Goal: Information Seeking & Learning: Learn about a topic

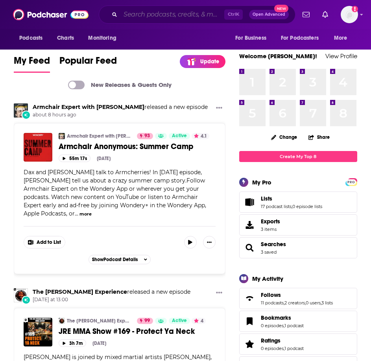
click at [164, 13] on input "Search podcasts, credits, & more..." at bounding box center [172, 14] width 104 height 13
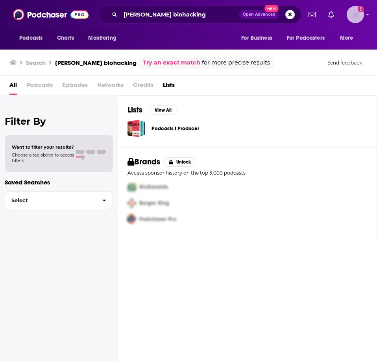
click at [366, 16] on icon "Show profile menu" at bounding box center [367, 14] width 3 height 5
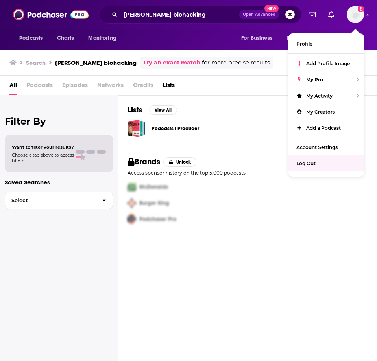
click at [274, 209] on div "Burger King" at bounding box center [245, 203] width 243 height 16
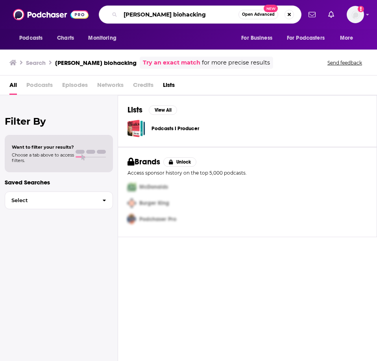
click at [173, 15] on input "[PERSON_NAME] biohacking" at bounding box center [179, 14] width 118 height 13
type input "[PERSON_NAME] biohacking"
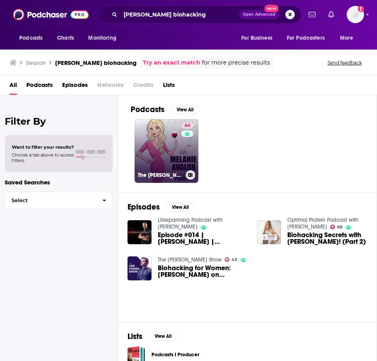
click at [149, 140] on link "64 The [PERSON_NAME] Biohacking Podcast" at bounding box center [167, 151] width 64 height 64
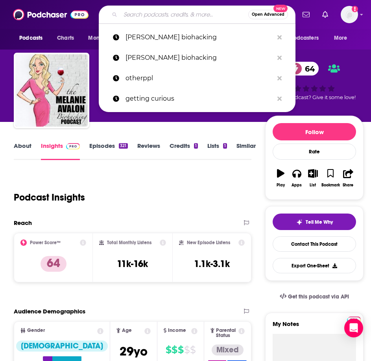
click at [157, 14] on input "Search podcasts, credits, & more..." at bounding box center [184, 14] width 128 height 13
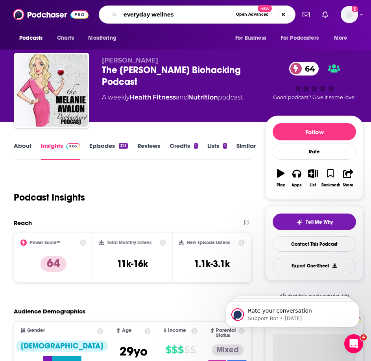
type input "everyday wellness"
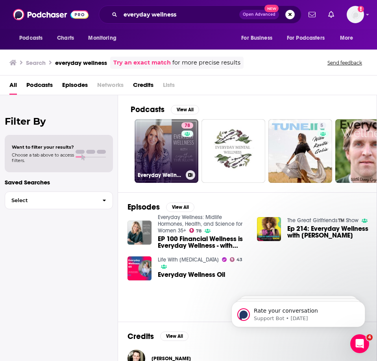
click at [156, 146] on link "78 Everyday Wellness: Midlife Hormones, Health, and Science for Women 35+" at bounding box center [167, 151] width 64 height 64
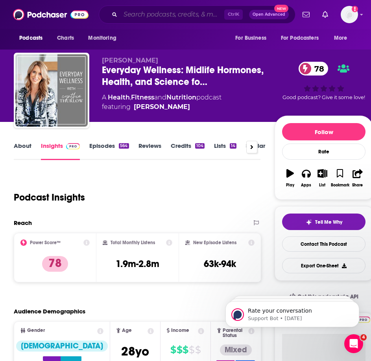
click at [154, 16] on input "Search podcasts, credits, & more..." at bounding box center [172, 14] width 104 height 13
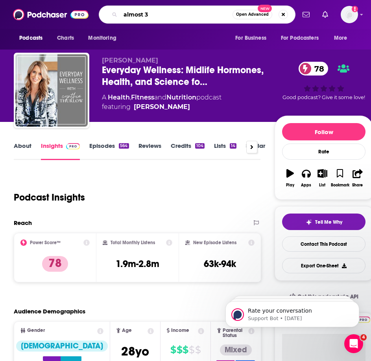
type input "almost 30"
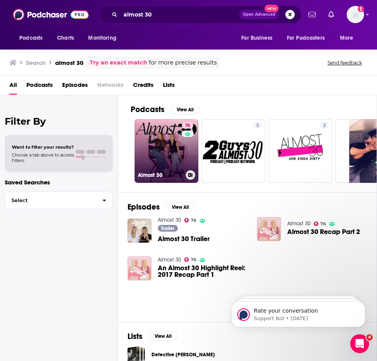
click at [149, 136] on link "76 Almost 30" at bounding box center [167, 151] width 64 height 64
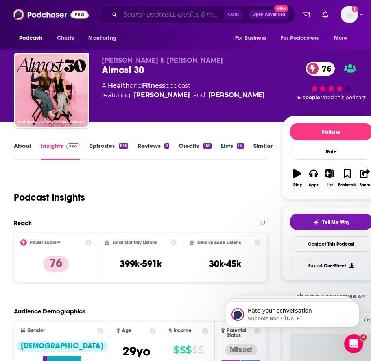
click at [148, 18] on input "Search podcasts, credits, & more..." at bounding box center [172, 14] width 104 height 13
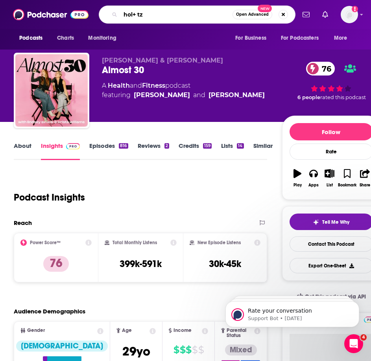
type input "hol+ tzx"
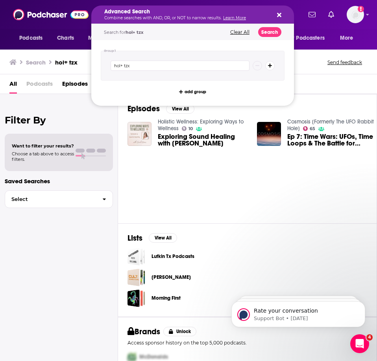
click at [201, 198] on div "Episodes View All Holistic Wellness: Exploring Ways to Wellness 10 Exploring So…" at bounding box center [247, 158] width 259 height 129
click at [278, 16] on icon "Search podcasts, credits, & more..." at bounding box center [279, 15] width 4 height 4
click at [141, 66] on input "hol+ tzx" at bounding box center [180, 66] width 139 height 10
type input "hol+ taz"
click at [269, 34] on button "Search" at bounding box center [269, 32] width 23 height 10
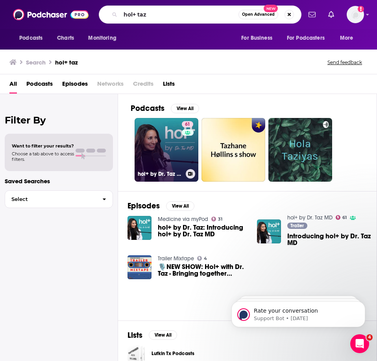
click at [162, 131] on link "61 hol+ by Dr. Taz MD" at bounding box center [167, 150] width 64 height 64
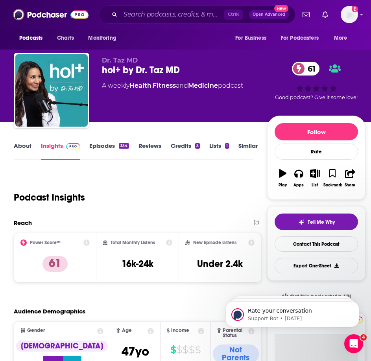
drag, startPoint x: 138, startPoint y: 22, endPoint x: 142, endPoint y: 15, distance: 8.3
click at [139, 20] on div "Ctrl K Open Advanced New" at bounding box center [197, 15] width 197 height 18
click at [142, 15] on input "Search podcasts, credits, & more..." at bounding box center [172, 14] width 104 height 13
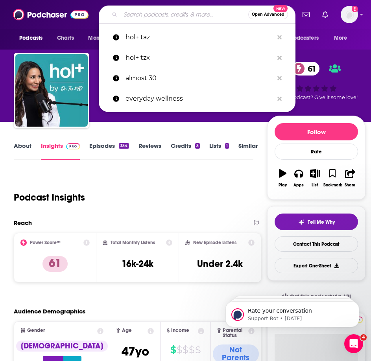
paste input "[PERSON_NAME]"
type input "[PERSON_NAME]"
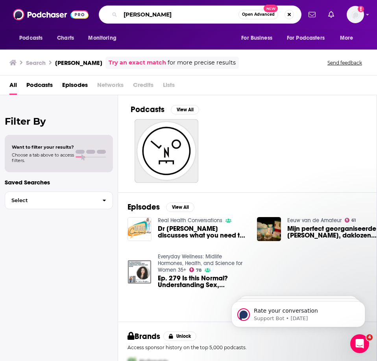
drag, startPoint x: 174, startPoint y: 15, endPoint x: 65, endPoint y: 13, distance: 109.0
click at [65, 13] on div "Podcasts Charts Monitoring [PERSON_NAME] Open Advanced New For Business For Pod…" at bounding box center [188, 14] width 377 height 29
type input "the Dr. Brighten show"
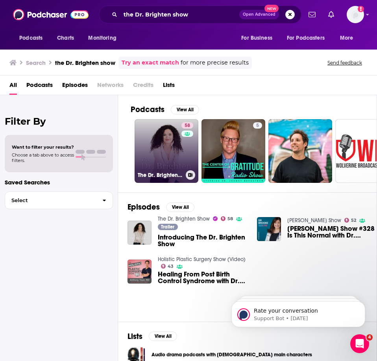
click at [149, 124] on link "58 The Dr. Brighten Show" at bounding box center [167, 151] width 64 height 64
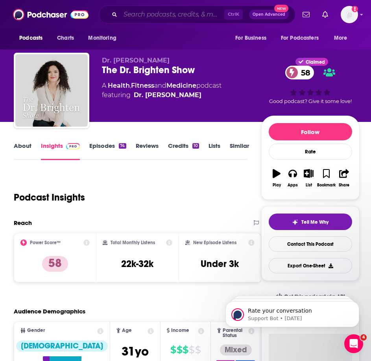
click at [167, 17] on input "Search podcasts, credits, & more..." at bounding box center [172, 14] width 104 height 13
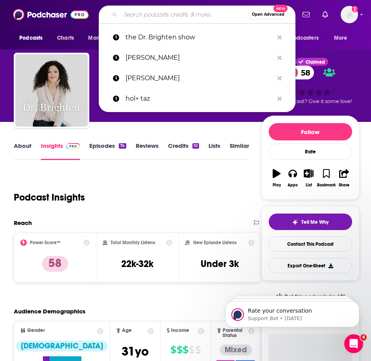
paste input "Edit Your Life"
type input "Edit Your Life"
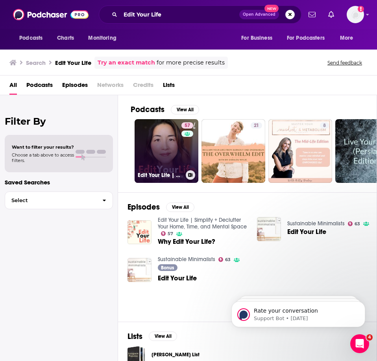
click at [150, 136] on link "57 Edit Your Life | Simplify + Declutter Your Home, Time, and Mental Space" at bounding box center [167, 151] width 64 height 64
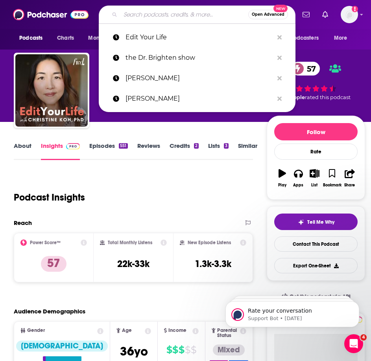
click at [156, 18] on input "Search podcasts, credits, & more..." at bounding box center [184, 14] width 128 height 13
paste input "High Performance Health"
type input "High Performance Health"
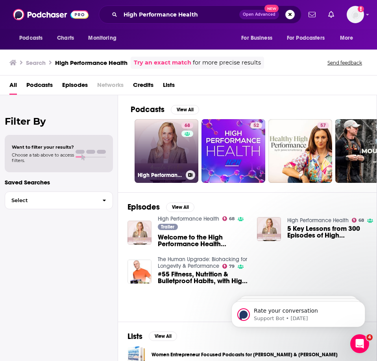
click at [153, 134] on link "68 High Performance Health" at bounding box center [167, 151] width 64 height 64
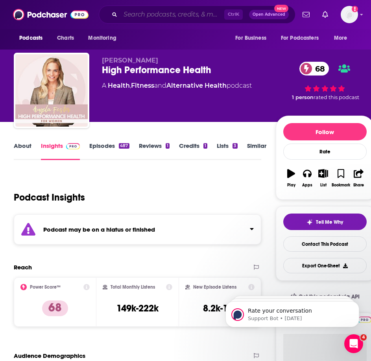
click at [145, 16] on input "Search podcasts, credits, & more..." at bounding box center [172, 14] width 104 height 13
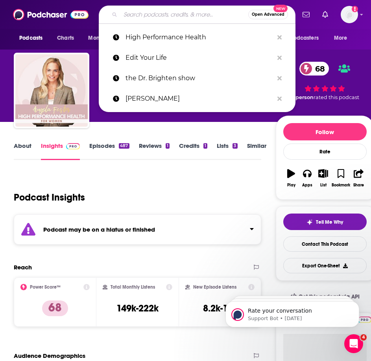
paste input "Holistic Women’s Health"
type input "Holistic Women’s Health"
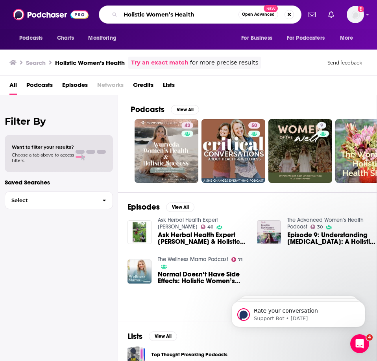
drag, startPoint x: 172, startPoint y: 13, endPoint x: 83, endPoint y: 11, distance: 89.7
click at [83, 11] on div "Podcasts Charts Monitoring Holistic Women’s Health Open Advanced New For Busine…" at bounding box center [188, 14] width 377 height 29
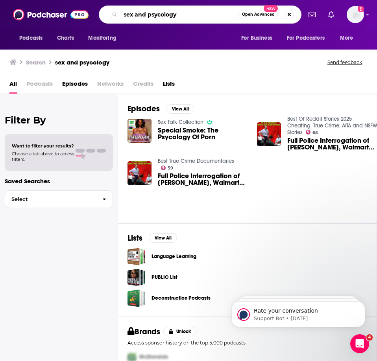
drag, startPoint x: 185, startPoint y: 17, endPoint x: 98, endPoint y: 14, distance: 87.4
click at [98, 14] on div "Podcasts Charts Monitoring sex and psycology Open Advanced New For Business For…" at bounding box center [196, 15] width 209 height 18
type input "behind her empire"
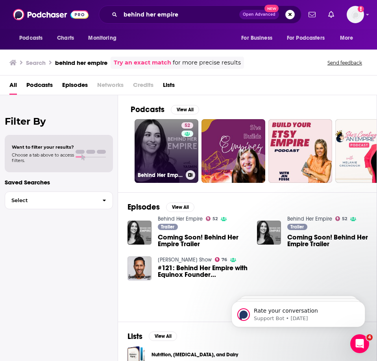
click at [168, 146] on link "52 Behind Her Empire" at bounding box center [167, 151] width 64 height 64
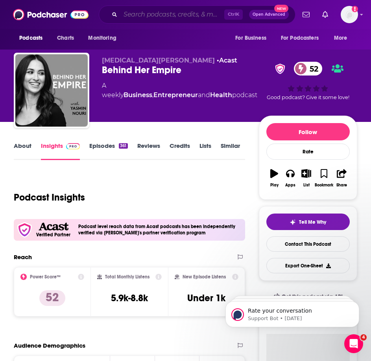
click at [156, 17] on input "Search podcasts, credits, & more..." at bounding box center [172, 14] width 104 height 13
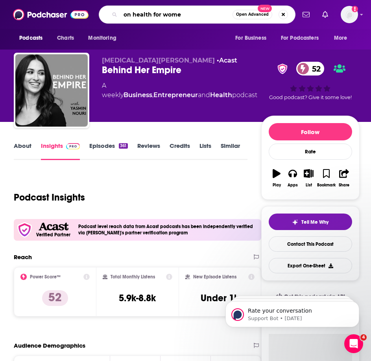
type input "on health for women"
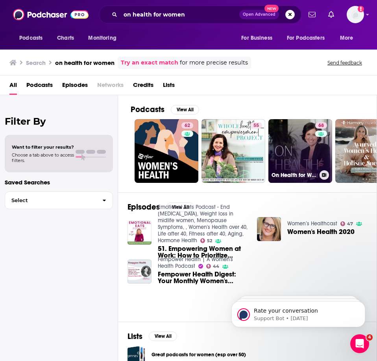
click at [287, 141] on link "68 On Health for Women" at bounding box center [300, 151] width 64 height 64
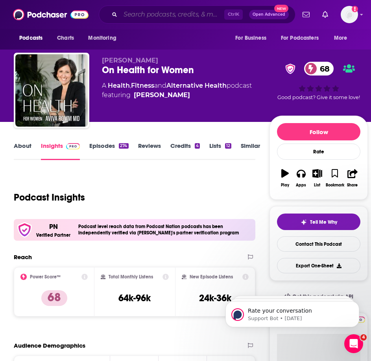
click at [171, 10] on input "Search podcasts, credits, & more..." at bounding box center [172, 14] width 104 height 13
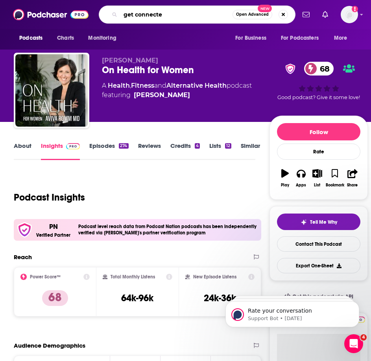
type input "get connected"
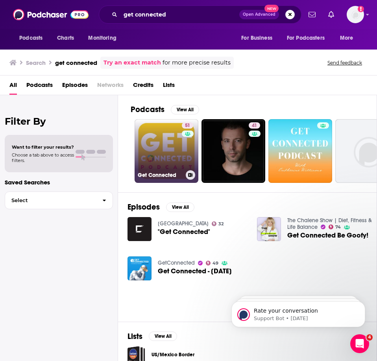
click at [160, 131] on link "51 Get Connected" at bounding box center [167, 151] width 64 height 64
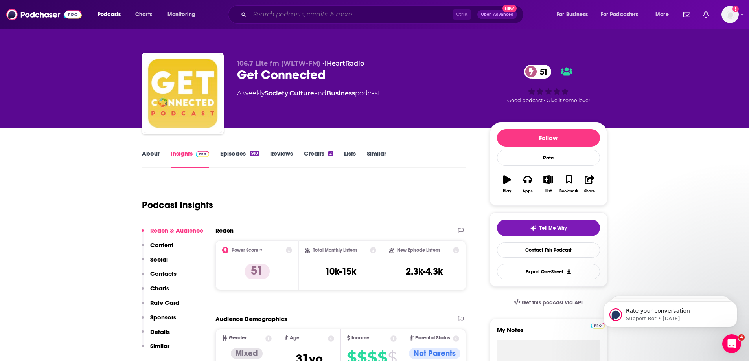
click at [306, 16] on input "Search podcasts, credits, & more..." at bounding box center [351, 14] width 203 height 13
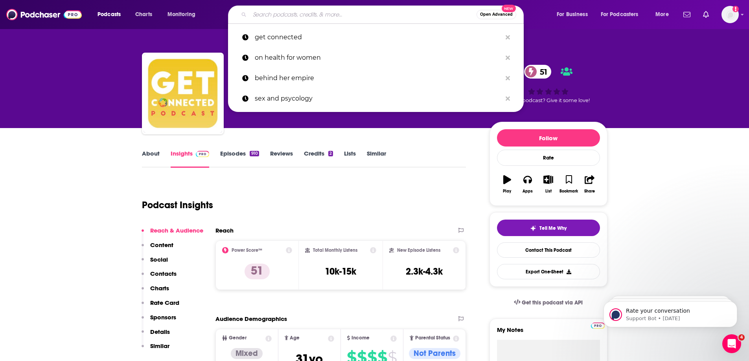
paste input "Sex and Psychology with [PERSON_NAME]"
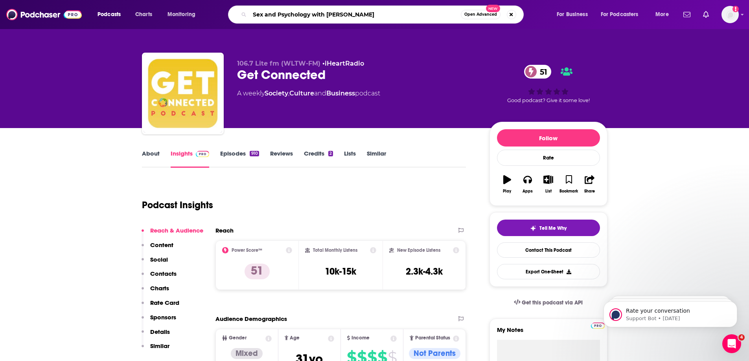
type input "Sex and Psychology with [PERSON_NAME]"
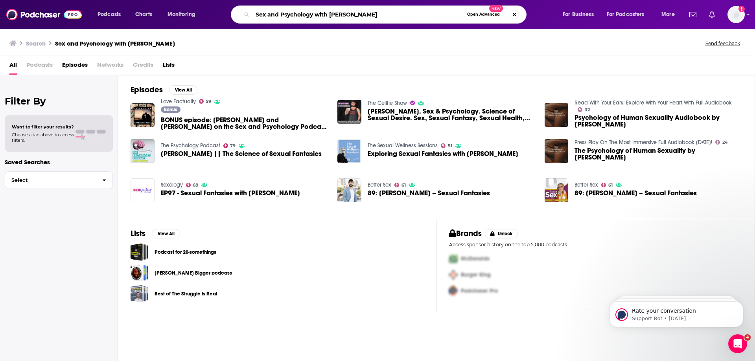
drag, startPoint x: 329, startPoint y: 13, endPoint x: 209, endPoint y: 12, distance: 120.0
click at [209, 12] on div "Podcasts Charts Monitoring Sex and Psychology with [PERSON_NAME] Open Advanced …" at bounding box center [387, 15] width 590 height 18
type input "[PERSON_NAME]"
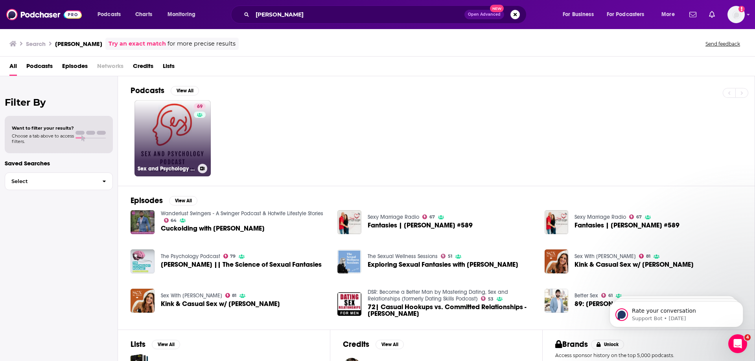
click at [174, 147] on link "69 Sex and Psychology Podcast" at bounding box center [173, 138] width 76 height 76
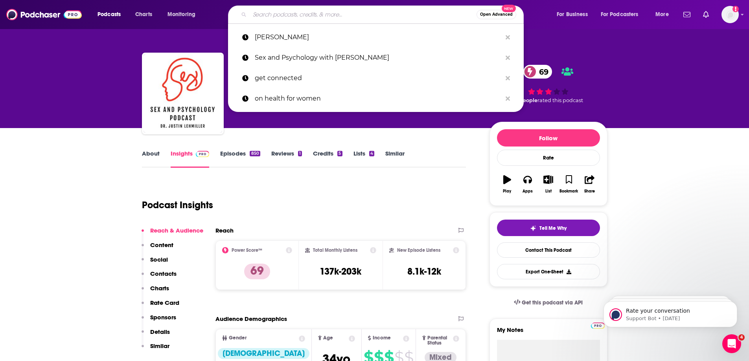
click at [315, 13] on input "Search podcasts, credits, & more..." at bounding box center [363, 14] width 227 height 13
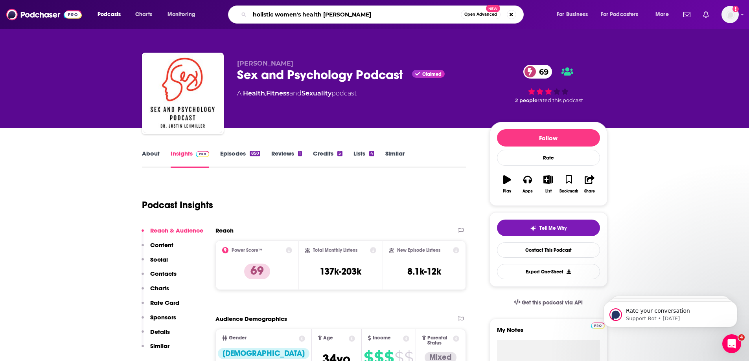
type input "holistic women's health [PERSON_NAME]"
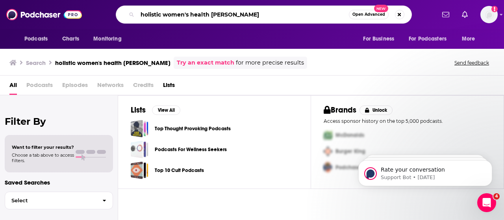
drag, startPoint x: 248, startPoint y: 16, endPoint x: 56, endPoint y: 22, distance: 191.7
click at [56, 22] on div "Podcasts Charts Monitoring holistic women's health [PERSON_NAME] Open Advanced …" at bounding box center [252, 14] width 504 height 29
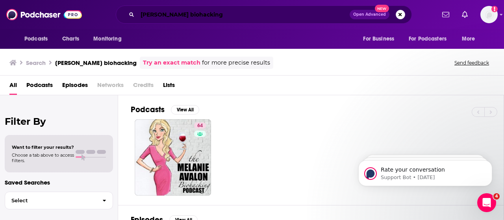
click at [235, 15] on input "[PERSON_NAME] biohacking" at bounding box center [243, 14] width 212 height 13
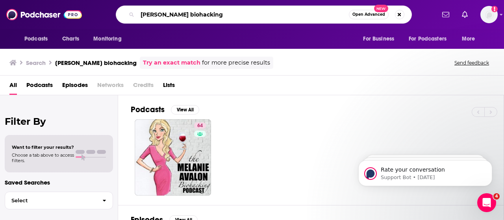
drag, startPoint x: 235, startPoint y: 15, endPoint x: 121, endPoint y: 13, distance: 114.5
click at [122, 13] on div "[PERSON_NAME] biohacking Open Advanced New" at bounding box center [264, 15] width 296 height 18
paste input "Energized with [PERSON_NAME]"
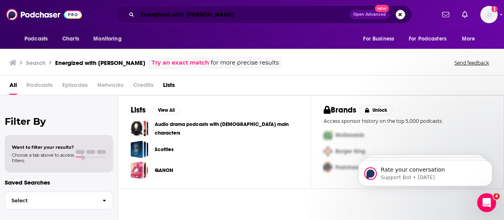
click at [262, 15] on input "Energized with [PERSON_NAME]" at bounding box center [243, 14] width 212 height 13
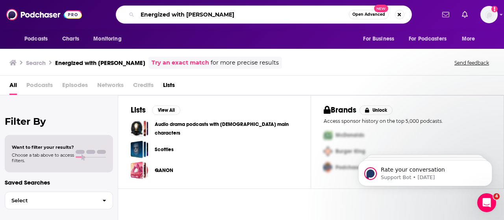
drag, startPoint x: 185, startPoint y: 15, endPoint x: 64, endPoint y: 17, distance: 121.6
click at [64, 17] on div "Podcasts Charts Monitoring Energized with [PERSON_NAME] Open Advanced New For B…" at bounding box center [252, 14] width 504 height 29
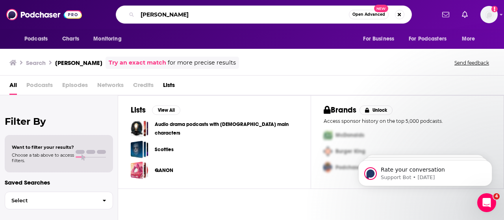
drag, startPoint x: 148, startPoint y: 14, endPoint x: 113, endPoint y: 11, distance: 34.7
click at [113, 11] on div "[PERSON_NAME] Open Advanced New" at bounding box center [263, 15] width 343 height 18
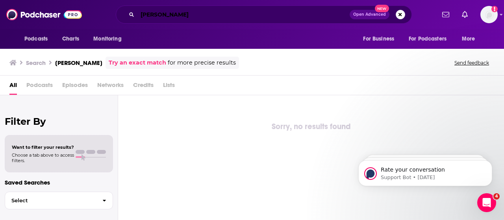
click at [188, 15] on input "[PERSON_NAME]" at bounding box center [243, 14] width 212 height 13
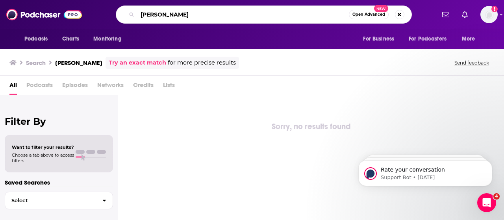
drag, startPoint x: 188, startPoint y: 16, endPoint x: 127, endPoint y: 13, distance: 60.7
click at [127, 13] on div "[PERSON_NAME] Open Advanced New" at bounding box center [264, 15] width 296 height 18
paste input "Digital Social Hour"
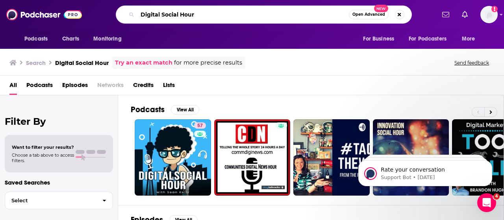
drag, startPoint x: 165, startPoint y: 13, endPoint x: 134, endPoint y: 9, distance: 31.7
click at [134, 9] on div "Digital Social Hour Open Advanced New" at bounding box center [264, 15] width 296 height 18
paste input "Energized with [PERSON_NAME]"
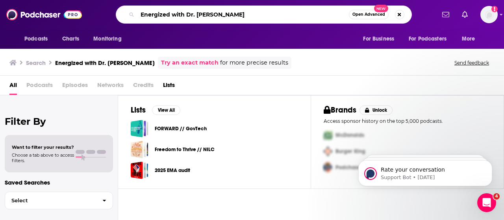
drag, startPoint x: 188, startPoint y: 15, endPoint x: 120, endPoint y: 13, distance: 67.3
click at [120, 13] on div "Energized with Dr. [PERSON_NAME] Open Advanced New" at bounding box center [264, 15] width 296 height 18
drag, startPoint x: 147, startPoint y: 14, endPoint x: 116, endPoint y: 14, distance: 30.7
click at [116, 14] on div "r. [PERSON_NAME] Open Advanced New" at bounding box center [264, 15] width 296 height 18
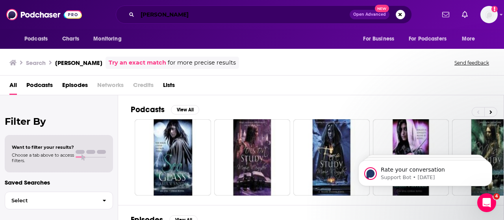
click at [138, 12] on input "[PERSON_NAME]" at bounding box center [243, 14] width 212 height 13
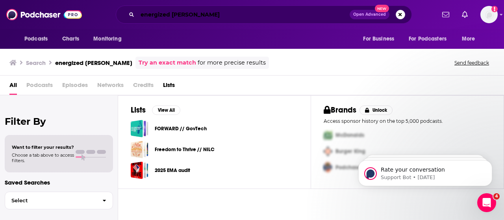
click at [208, 13] on input "energized [PERSON_NAME]" at bounding box center [243, 14] width 212 height 13
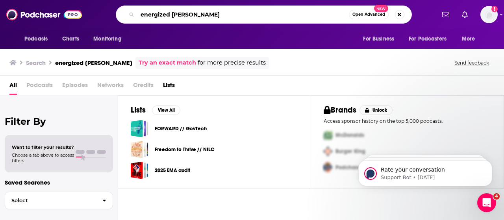
click at [207, 11] on input "energized [PERSON_NAME]" at bounding box center [242, 14] width 211 height 13
drag, startPoint x: 171, startPoint y: 11, endPoint x: 116, endPoint y: 10, distance: 54.7
click at [116, 10] on div "energized [PERSON_NAME] Open Advanced New" at bounding box center [264, 15] width 296 height 18
paste input "The Egg Whisperer"
type input "The Egg Whisperer"
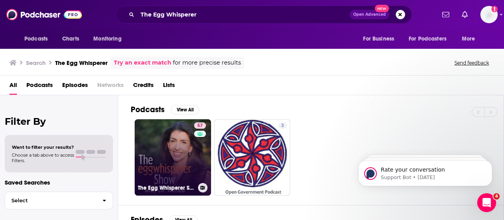
click at [162, 140] on link "57 The Egg Whisperer Show" at bounding box center [173, 157] width 76 height 76
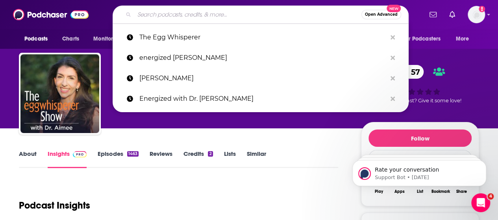
click at [166, 17] on input "Search podcasts, credits, & more..." at bounding box center [247, 14] width 227 height 13
paste input "Freedom Pact"
type input "Freedom Pact"
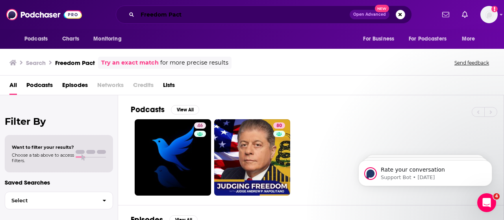
click at [229, 20] on input "Freedom Pact" at bounding box center [243, 14] width 212 height 13
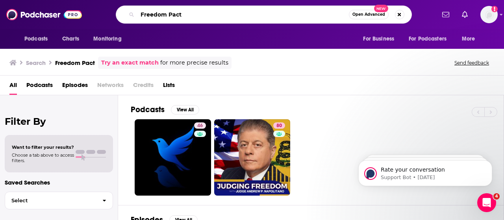
drag, startPoint x: 225, startPoint y: 18, endPoint x: 108, endPoint y: 16, distance: 117.2
click at [108, 16] on div "Freedom Pact Open Advanced New" at bounding box center [263, 15] width 343 height 18
paste input "emale Fundamentals"
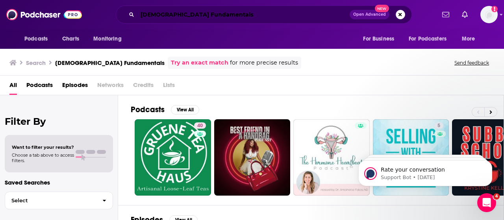
click at [86, 15] on div "Podcasts Charts Monitoring [DEMOGRAPHIC_DATA] Fundamentals Open Advanced New Fo…" at bounding box center [260, 15] width 349 height 18
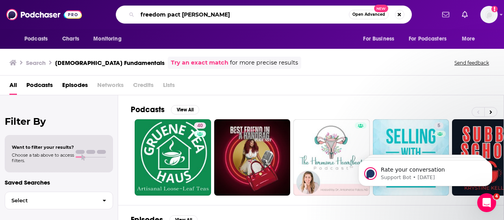
type input "freedom pact [PERSON_NAME]"
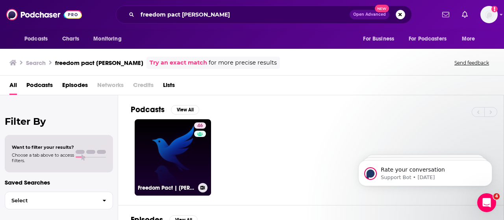
click at [152, 147] on link "46 Freedom Pact | [PERSON_NAME] and [PERSON_NAME]" at bounding box center [173, 157] width 76 height 76
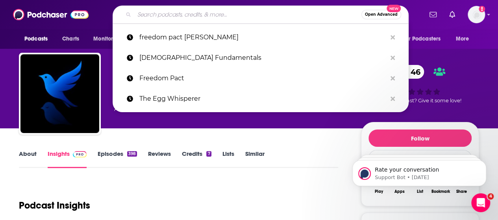
click at [264, 15] on input "Search podcasts, credits, & more..." at bounding box center [247, 14] width 227 height 13
paste input "Uncover Your Eyes podcast"
type input "Uncover Your Eyes podcast"
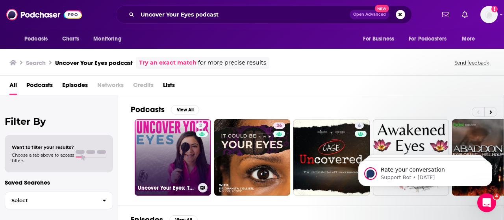
click at [165, 136] on link "2 Uncover Your Eyes: The Truth About Health And Wellness" at bounding box center [173, 157] width 76 height 76
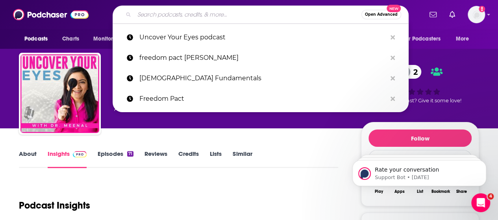
click at [194, 17] on input "Search podcasts, credits, & more..." at bounding box center [247, 14] width 227 height 13
paste input "Live Well Be well /"
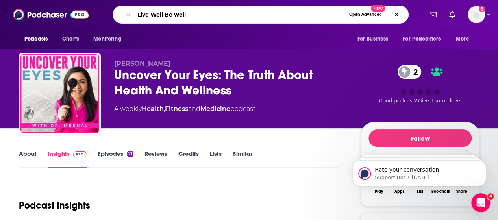
type input "Live Well Be well"
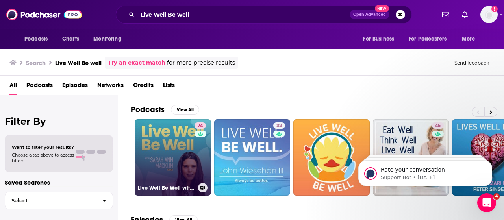
click at [157, 140] on link "74 Live Well Be Well with [PERSON_NAME] [PERSON_NAME] | Health, Lifestyle, Nutr…" at bounding box center [173, 157] width 76 height 76
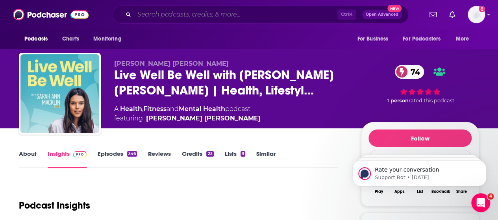
click at [168, 15] on input "Search podcasts, credits, & more..." at bounding box center [235, 14] width 203 height 13
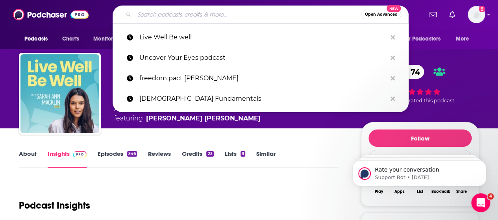
paste input "Live Well Be Well with [PERSON_NAME] [PERSON_NAME]"
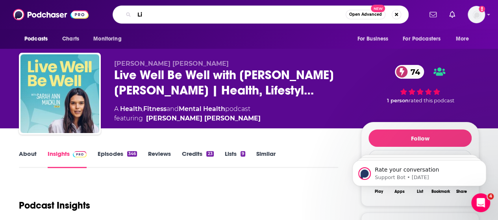
type input "L"
type input "modern wisdom [PERSON_NAME]"
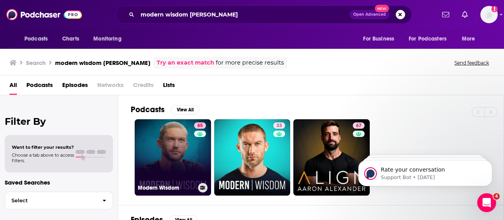
click at [161, 134] on link "85 Modern Wisdom" at bounding box center [173, 157] width 76 height 76
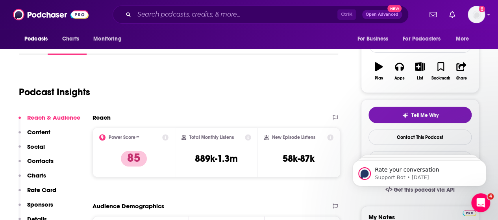
scroll to position [118, 0]
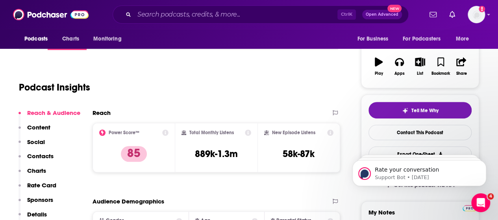
click at [172, 8] on div "Ctrl K Open Advanced New" at bounding box center [261, 15] width 296 height 18
click at [173, 13] on input "Search podcasts, credits, & more..." at bounding box center [235, 14] width 203 height 13
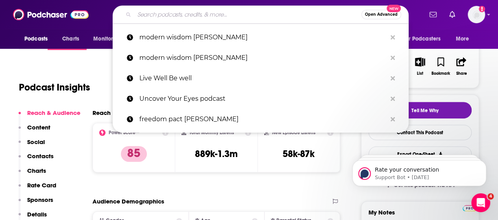
paste input "Live Well Be Well with [PERSON_NAME] [PERSON_NAME]"
type input "Live Well Be Well with [PERSON_NAME] [PERSON_NAME]"
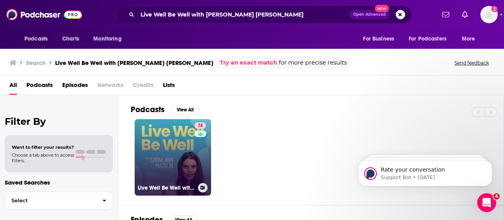
click at [168, 133] on link "74 Live Well Be Well with [PERSON_NAME] [PERSON_NAME] | Health, Lifestyle, Nutr…" at bounding box center [173, 157] width 76 height 76
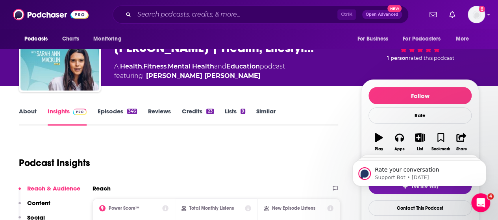
scroll to position [79, 0]
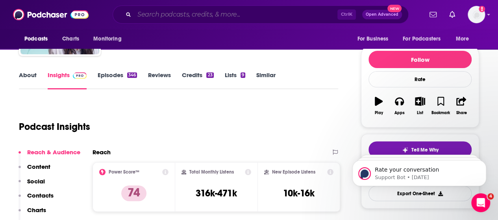
click at [188, 15] on input "Search podcasts, credits, & more..." at bounding box center [235, 14] width 203 height 13
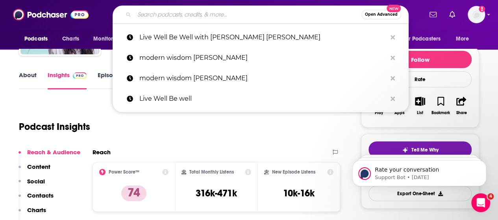
paste input "[PERSON_NAME] Show"
type input "[PERSON_NAME] Show"
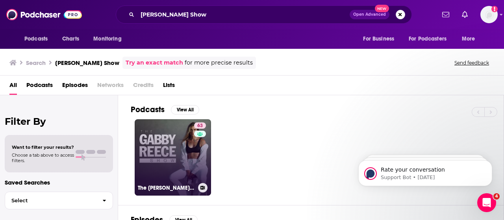
click at [159, 134] on link "63 The [PERSON_NAME] Show" at bounding box center [173, 157] width 76 height 76
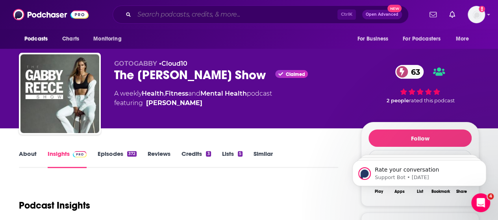
click at [150, 12] on input "Search podcasts, credits, & more..." at bounding box center [235, 14] width 203 height 13
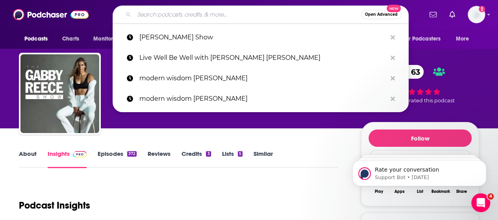
paste input "Better! with Dr. [PERSON_NAME]"
type input "Better! with Dr. [PERSON_NAME]"
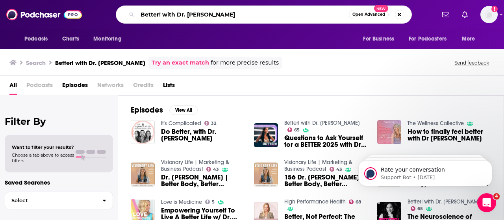
drag, startPoint x: 173, startPoint y: 14, endPoint x: 164, endPoint y: 14, distance: 9.4
click at [164, 14] on input "Better! with Dr. [PERSON_NAME]" at bounding box center [242, 14] width 211 height 13
drag, startPoint x: 244, startPoint y: 12, endPoint x: 162, endPoint y: 15, distance: 81.9
click at [162, 15] on input "Better! Dr. [PERSON_NAME]" at bounding box center [242, 14] width 211 height 13
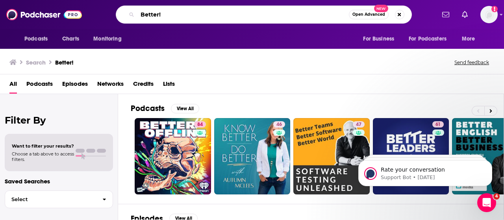
drag, startPoint x: 203, startPoint y: 13, endPoint x: 87, endPoint y: 10, distance: 115.3
click at [87, 10] on div "Podcasts Charts Monitoring Better! Open Advanced New For Business For Podcaster…" at bounding box center [260, 15] width 349 height 18
paste input "with Dr. [PERSON_NAME]"
drag, startPoint x: 186, startPoint y: 14, endPoint x: 101, endPoint y: 12, distance: 84.6
click at [101, 12] on div "Better! with Dr. [PERSON_NAME] Open Advanced New" at bounding box center [263, 15] width 343 height 18
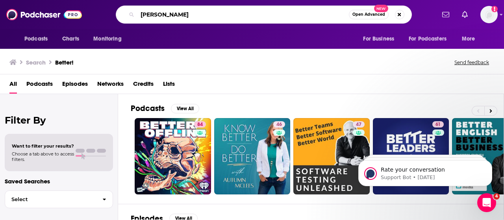
type input "[PERSON_NAME]"
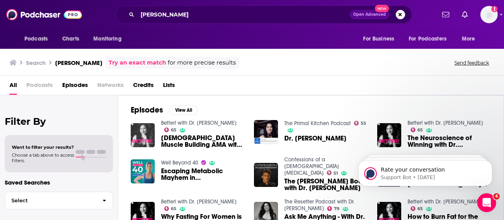
click at [144, 131] on img "Female Muscle Building AMA with Dr. Stephanie Estima" at bounding box center [143, 135] width 24 height 24
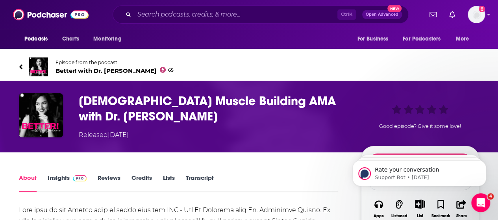
click at [72, 68] on span "Better! with Dr. [PERSON_NAME] 65" at bounding box center [114, 70] width 118 height 7
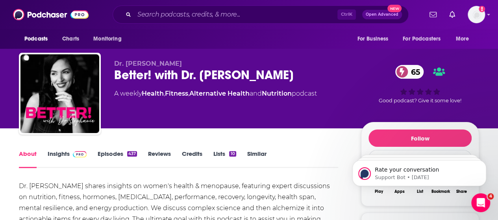
click at [59, 155] on link "Insights" at bounding box center [67, 159] width 39 height 18
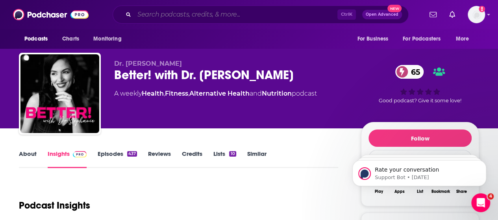
click at [269, 16] on input "Search podcasts, credits, & more..." at bounding box center [235, 14] width 203 height 13
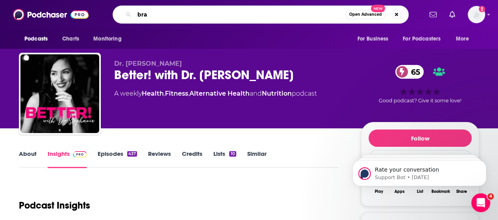
type input "brav"
type input "brave & curious"
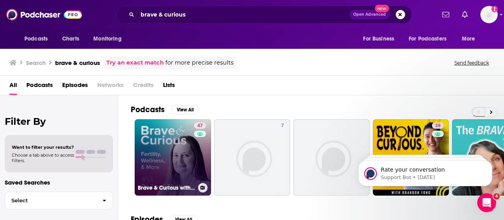
click at [157, 127] on link "47 Brave & Curious with [PERSON_NAME]" at bounding box center [173, 157] width 76 height 76
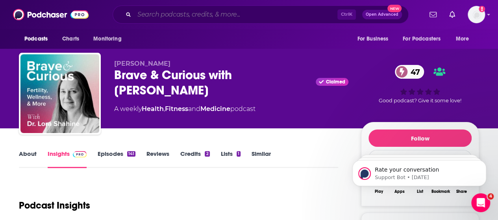
click at [187, 10] on input "Search podcasts, credits, & more..." at bounding box center [235, 14] width 203 height 13
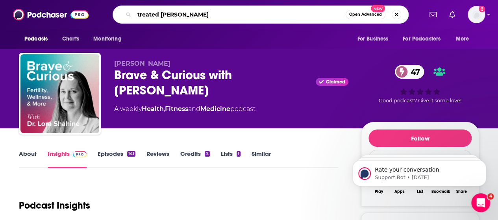
type input "treated sara szal"
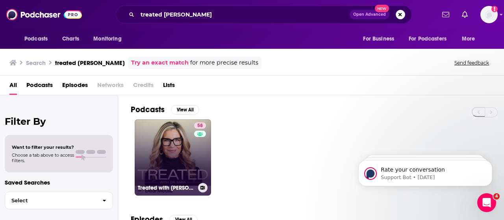
click at [159, 133] on link "58 Treated with Dr. Sara Szal" at bounding box center [173, 157] width 76 height 76
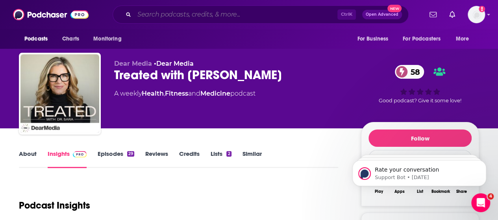
click at [200, 18] on input "Search podcasts, credits, & more..." at bounding box center [235, 14] width 203 height 13
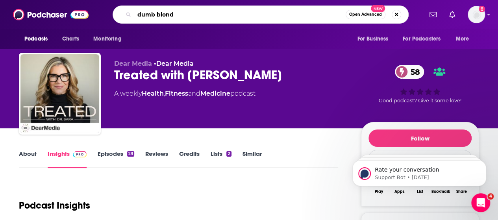
type input "dumb blonde"
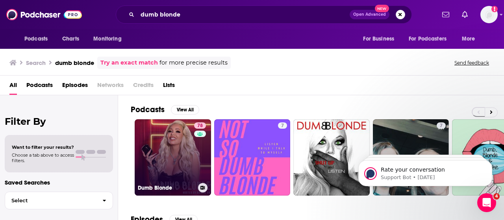
click at [147, 136] on link "78 Dumb Blonde" at bounding box center [173, 157] width 76 height 76
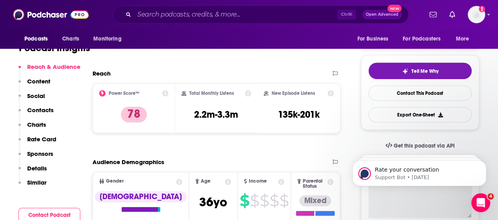
scroll to position [118, 0]
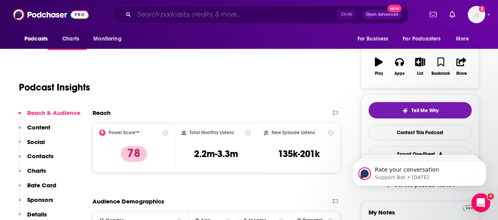
click at [161, 14] on input "Search podcasts, credits, & more..." at bounding box center [235, 14] width 203 height 13
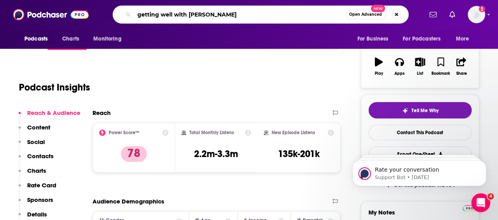
type input "getting well with jonathan"
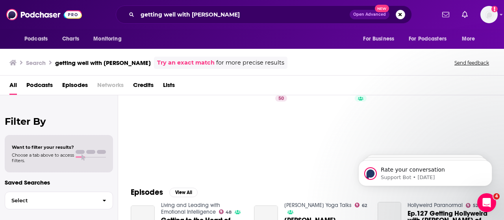
scroll to position [39, 0]
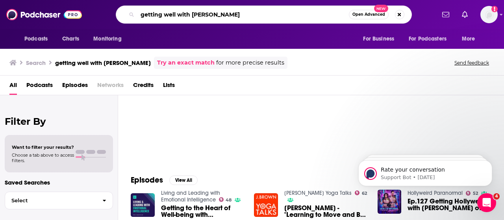
drag, startPoint x: 239, startPoint y: 16, endPoint x: 184, endPoint y: 12, distance: 55.6
click at [184, 12] on input "getting well with jonathan" at bounding box center [242, 14] width 211 height 13
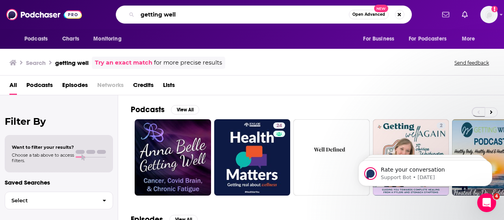
drag, startPoint x: 153, startPoint y: 18, endPoint x: 92, endPoint y: 22, distance: 61.5
click at [92, 22] on div "getting well Open Advanced New" at bounding box center [263, 15] width 343 height 18
type input "van ness"
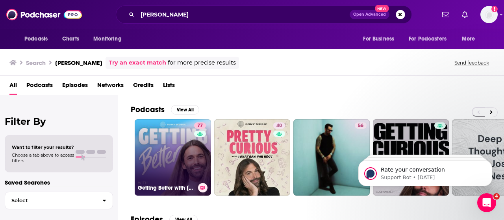
click at [158, 144] on link "77 Getting Better with Jonathan Van Ness" at bounding box center [173, 157] width 76 height 76
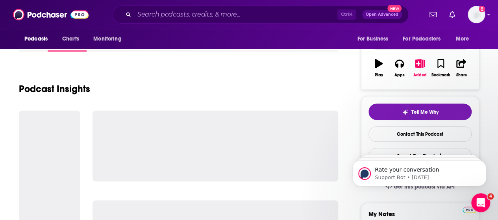
scroll to position [118, 0]
